Goal: Navigation & Orientation: Find specific page/section

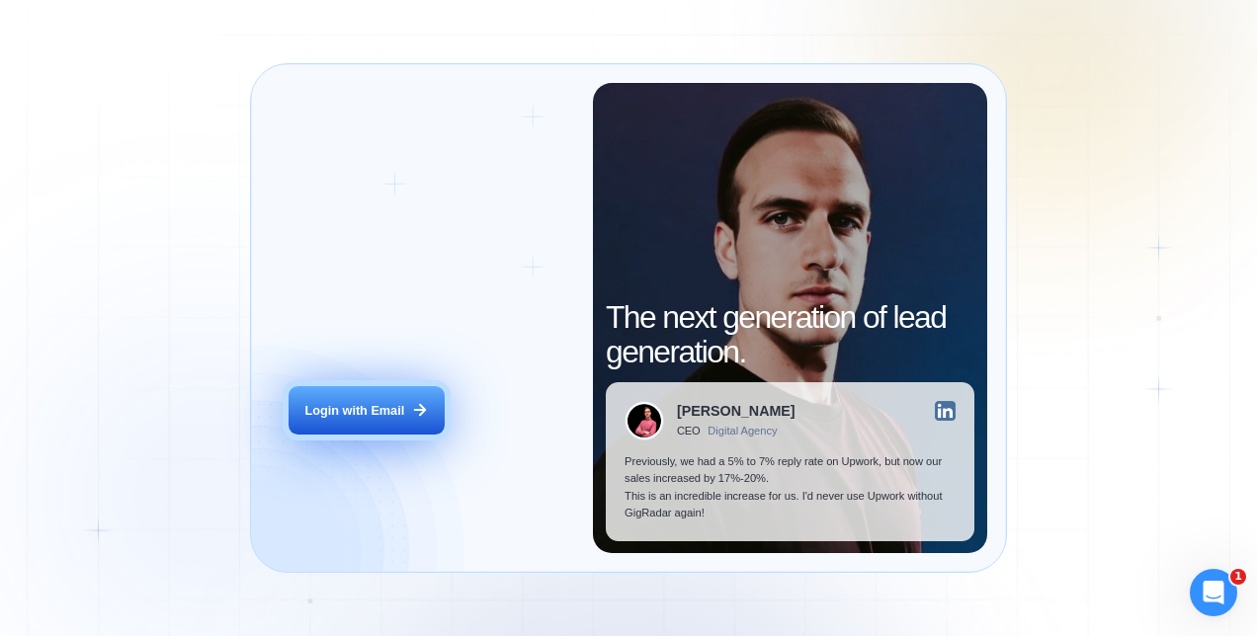
click at [365, 411] on div "Login with Email" at bounding box center [355, 410] width 100 height 17
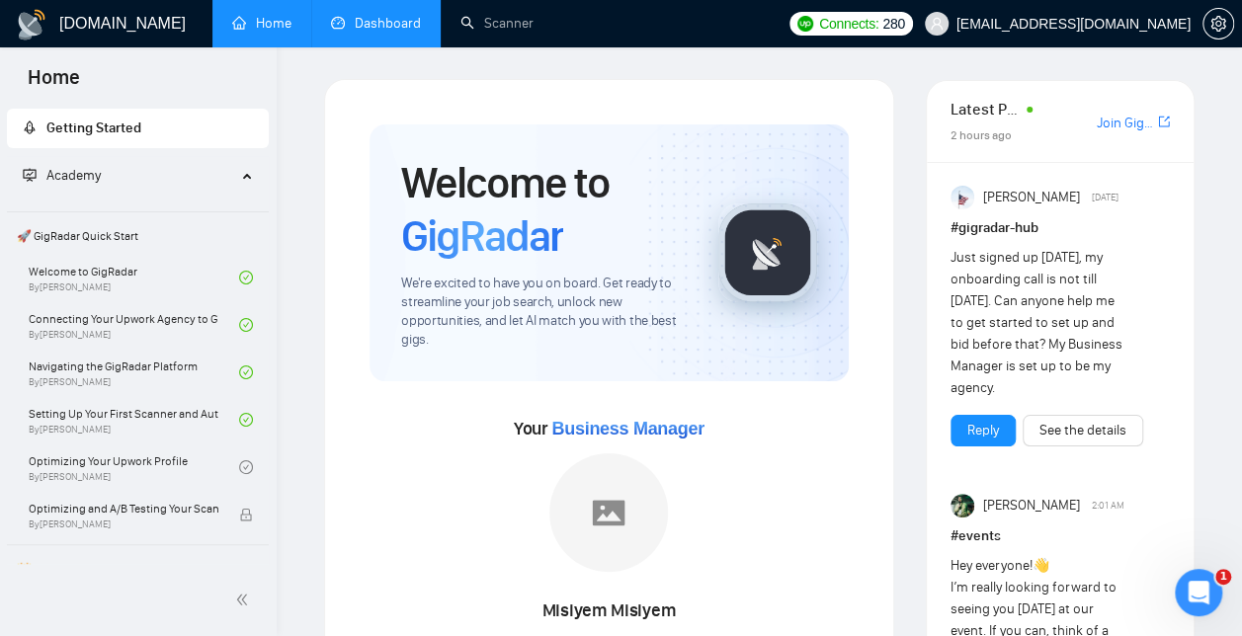
click at [371, 15] on link "Dashboard" at bounding box center [376, 23] width 90 height 17
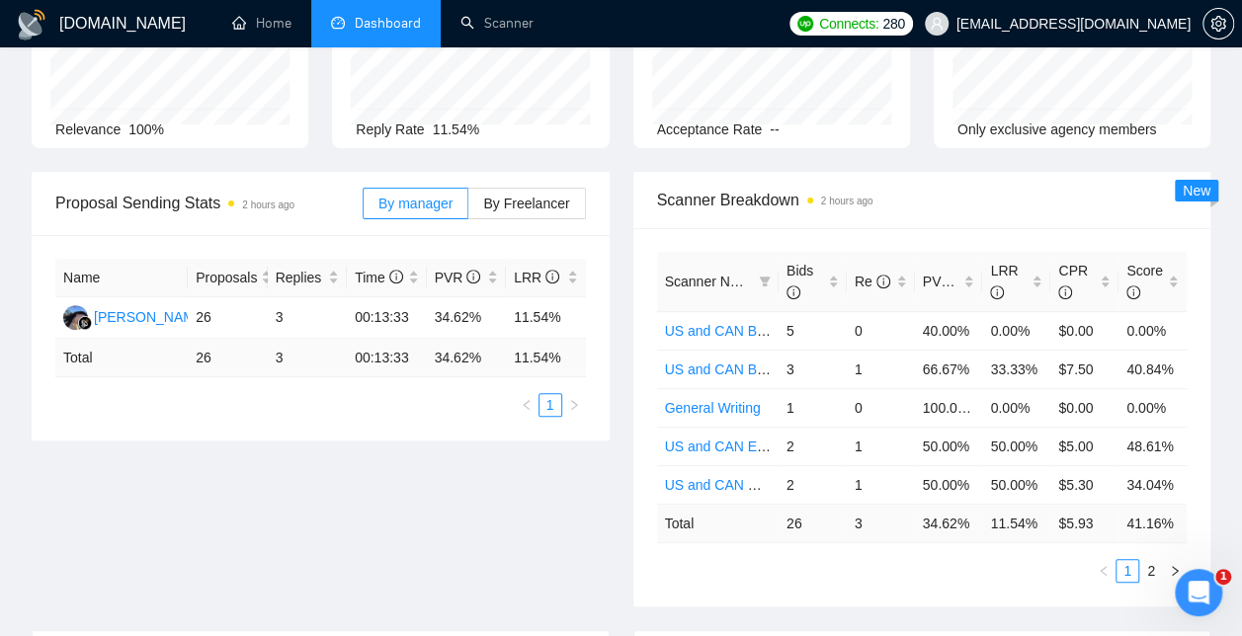
scroll to position [192, 0]
